Goal: Book appointment/travel/reservation

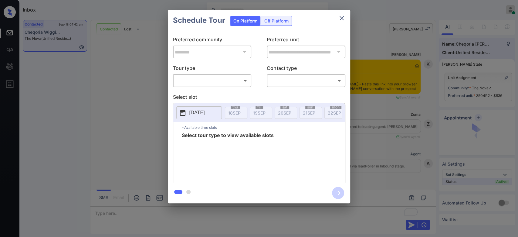
scroll to position [823, 0]
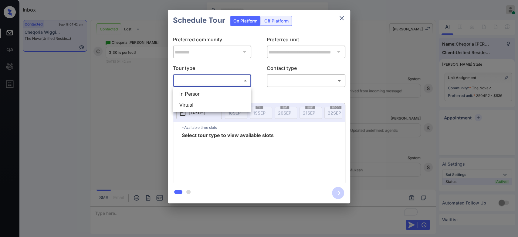
drag, startPoint x: 216, startPoint y: 81, endPoint x: 199, endPoint y: 89, distance: 18.2
click at [199, 89] on body "Inbox Mukesh Online Set yourself offline Set yourself on break Profile Switch t…" at bounding box center [259, 118] width 518 height 237
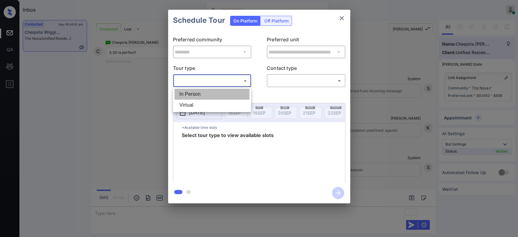
click at [199, 89] on li "In Person" at bounding box center [212, 94] width 75 height 11
type input "********"
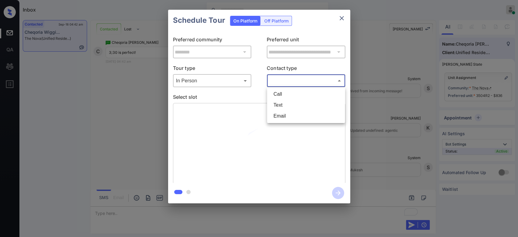
drag, startPoint x: 292, startPoint y: 80, endPoint x: 282, endPoint y: 103, distance: 24.3
click at [282, 103] on body "Inbox Mukesh Online Set yourself offline Set yourself on break Profile Switch t…" at bounding box center [259, 118] width 518 height 237
click at [282, 103] on li "Text" at bounding box center [306, 105] width 75 height 11
type input "****"
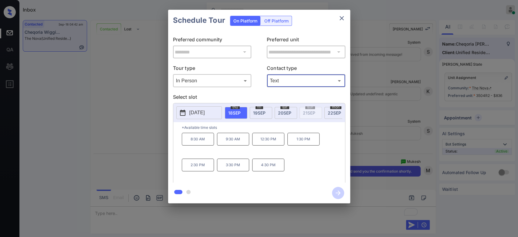
scroll to position [859, 0]
click at [239, 171] on p "3:30 PM" at bounding box center [233, 165] width 32 height 13
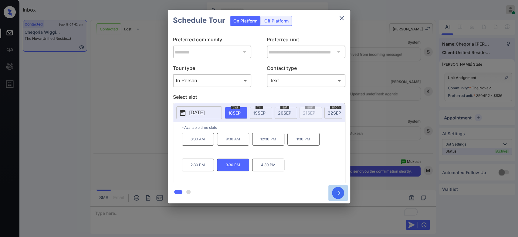
click at [334, 197] on icon "button" at bounding box center [338, 193] width 12 height 12
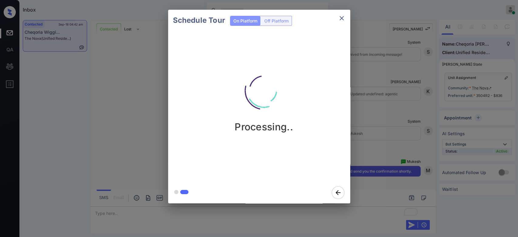
click at [373, 84] on div "Schedule Tour On Platform Off Platform Processing.." at bounding box center [259, 106] width 518 height 213
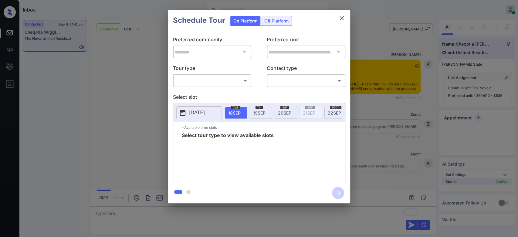
scroll to position [859, 0]
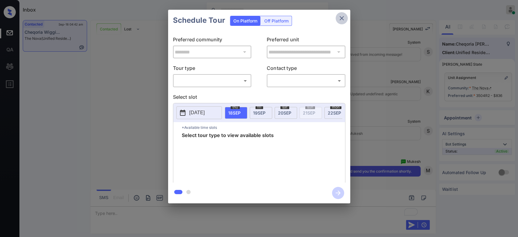
click at [338, 18] on button "close" at bounding box center [342, 18] width 12 height 12
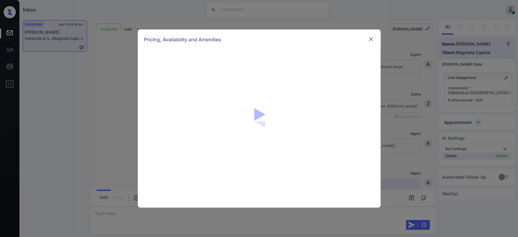
scroll to position [493, 0]
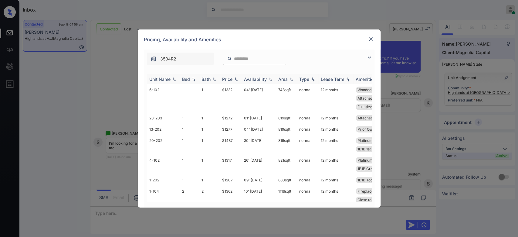
click at [236, 77] on div "Price" at bounding box center [230, 79] width 17 height 5
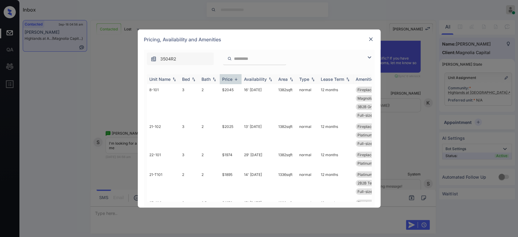
click at [236, 77] on div "Price" at bounding box center [230, 79] width 17 height 5
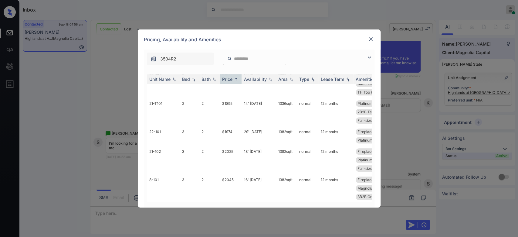
scroll to position [469, 0]
click at [233, 146] on td "$1974" at bounding box center [231, 136] width 22 height 20
drag, startPoint x: 233, startPoint y: 148, endPoint x: 220, endPoint y: 148, distance: 13.1
click at [220, 146] on td "$1974" at bounding box center [231, 136] width 22 height 20
copy td "$1974"
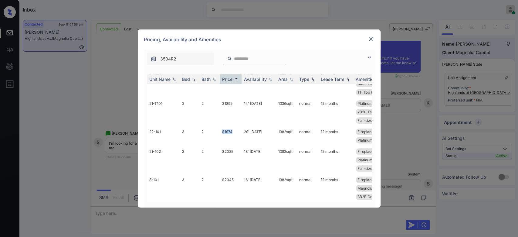
click at [370, 39] on img at bounding box center [371, 39] width 6 height 6
